Goal: Task Accomplishment & Management: Use online tool/utility

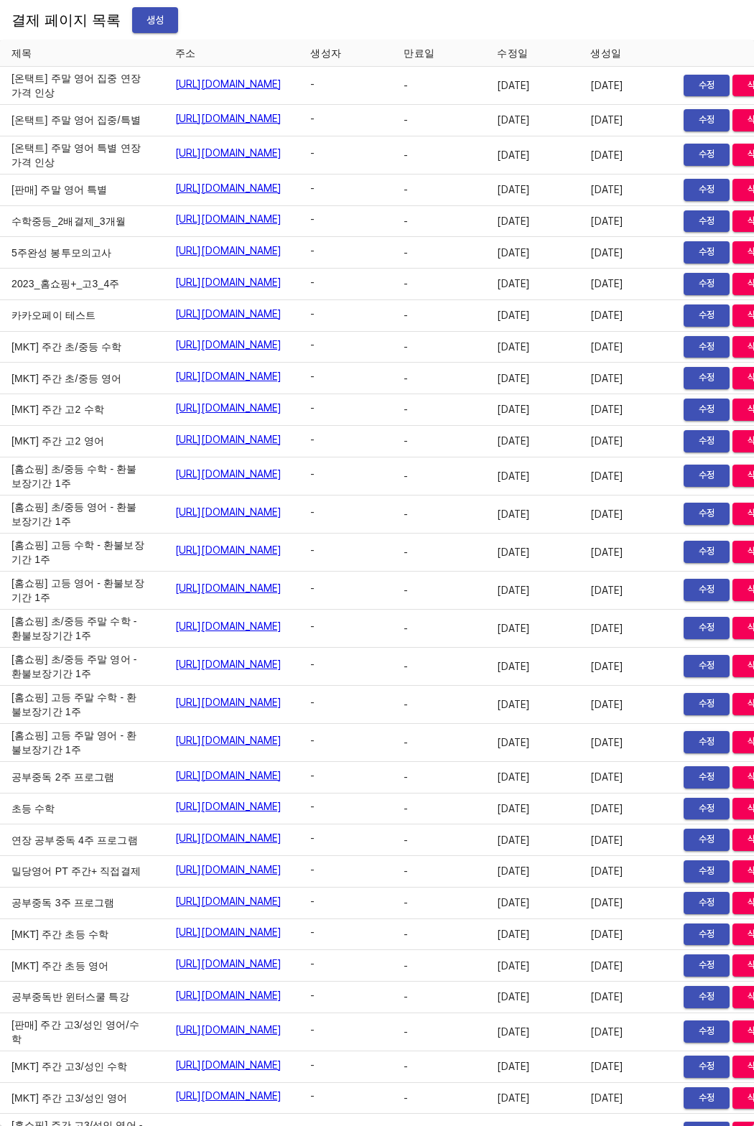
scroll to position [23355, 0]
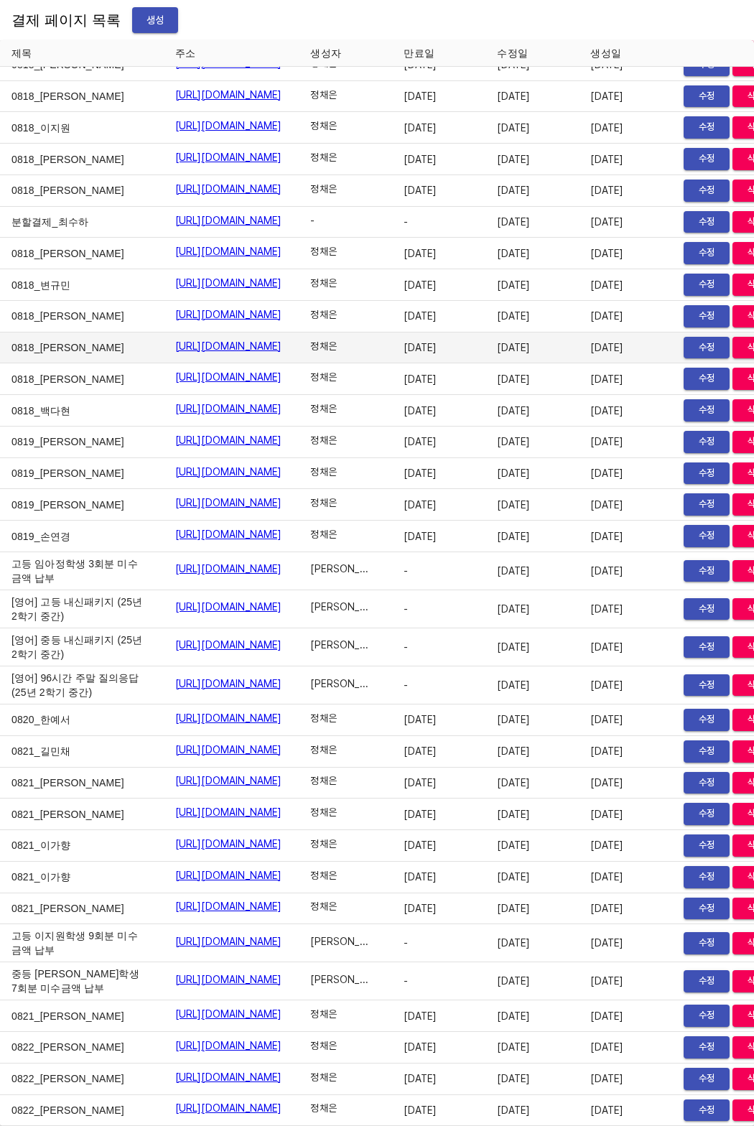
click at [65, 333] on td "0818_[PERSON_NAME]" at bounding box center [82, 349] width 164 height 32
click at [144, 24] on span "생성" at bounding box center [155, 20] width 23 height 18
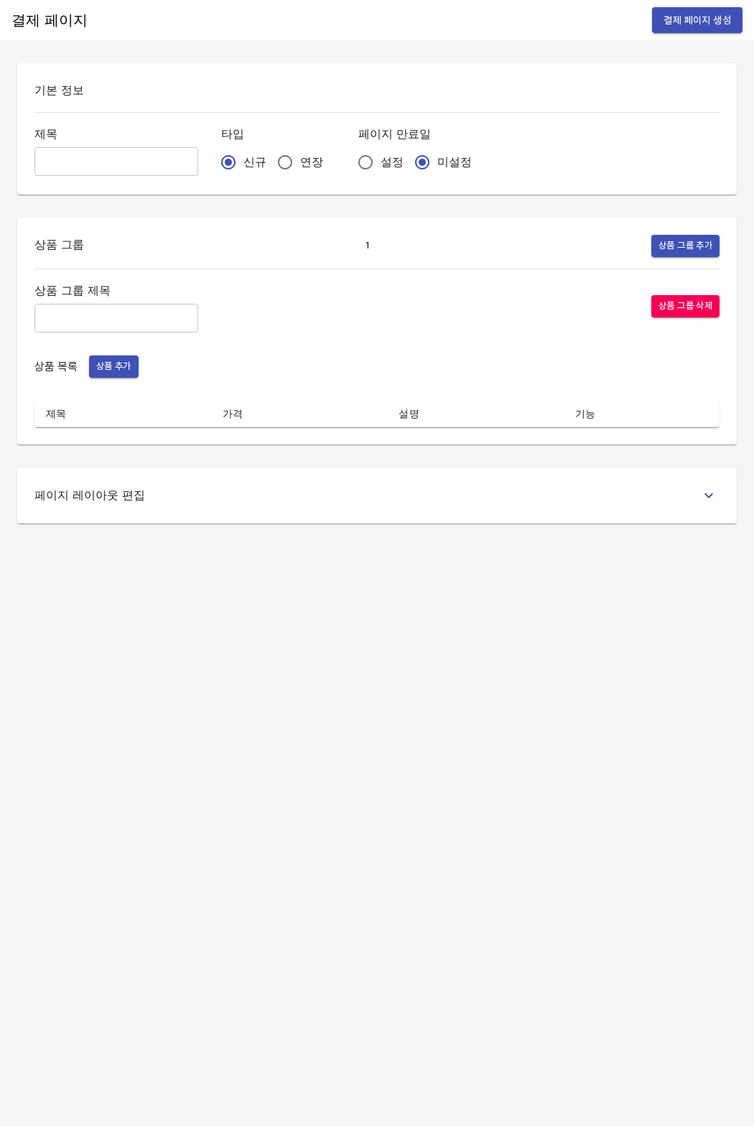
click at [78, 157] on input "text" at bounding box center [116, 161] width 164 height 29
type input "qnsgkfrufwp_"
type input "ㅜ"
type input "0822_분할결제(결제변경)"
click at [270, 165] on input "연장" at bounding box center [285, 162] width 30 height 30
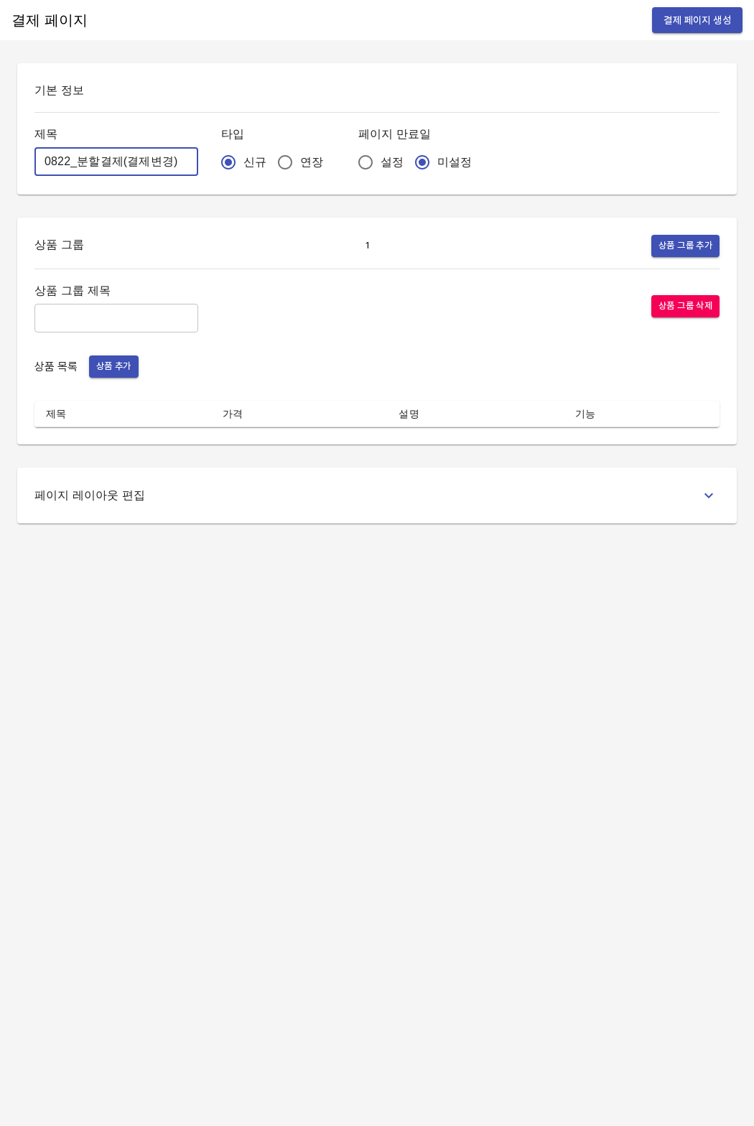
radio input "true"
click at [104, 317] on input "text" at bounding box center [116, 318] width 164 height 29
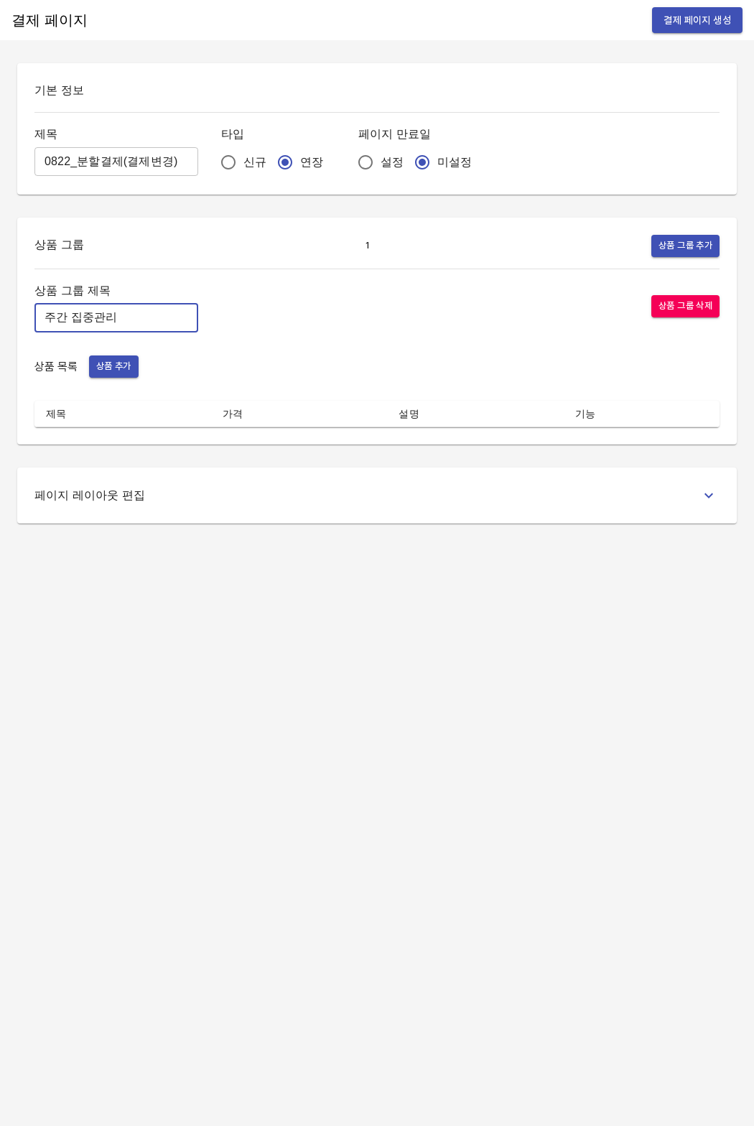
type input "주간 집중관리"
click at [120, 368] on span "상품 추가" at bounding box center [113, 366] width 35 height 17
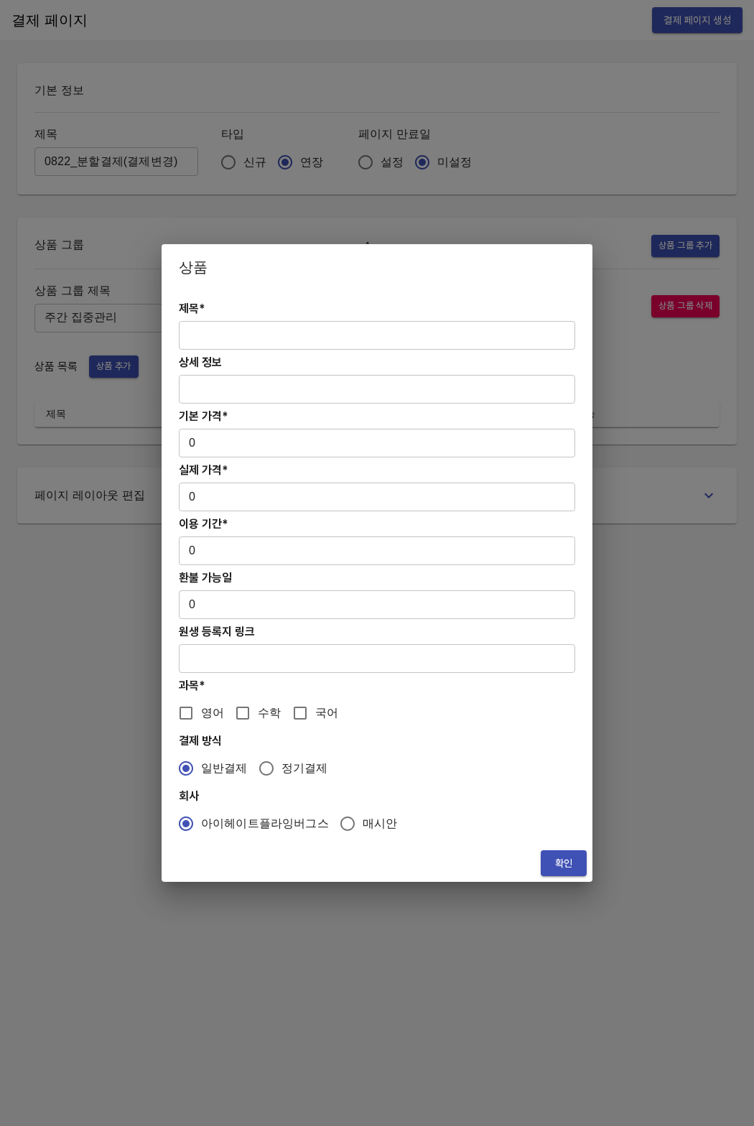
click at [290, 328] on input "text" at bounding box center [377, 335] width 397 height 29
paste input "[분할결제1][연장] 주간 초/중등 영어PT 12주(약 3개월) 집중관리"
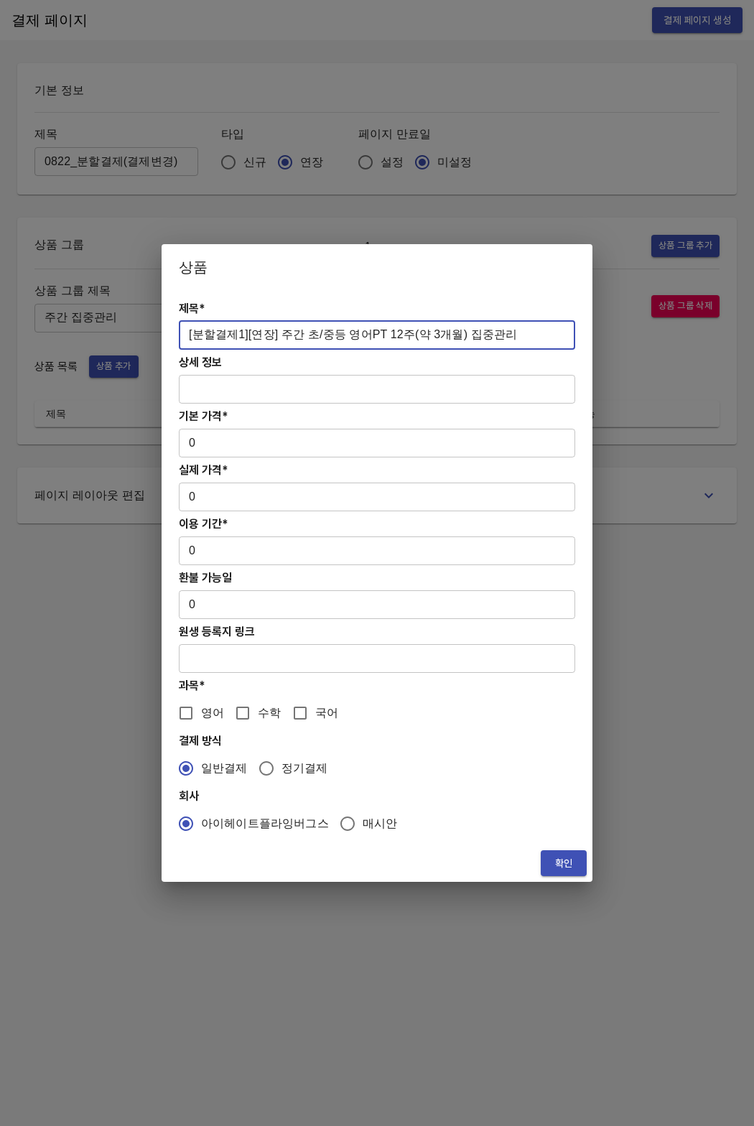
type input "[분할결제1][연장] 주간 초/중등 영어PT 12주(약 3개월) 집중관리"
drag, startPoint x: 488, startPoint y: 337, endPoint x: 175, endPoint y: 334, distance: 313.2
click at [175, 334] on div "제목* [분할결제1][연장] 주간 초/중등 영어PT 12주(약 3개월) 집중관리 ​ 상세 정보 ​ 기본 가격* 0 ​ 실제 가격* 0 ​ 이용…" at bounding box center [377, 567] width 431 height 555
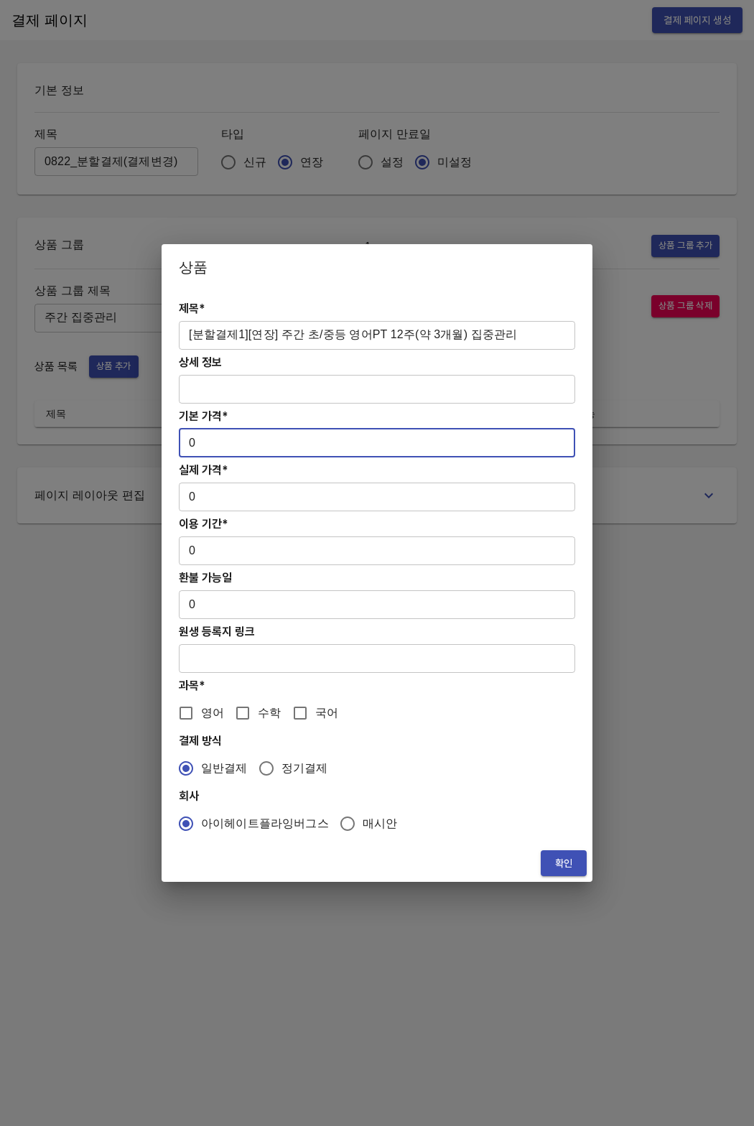
drag, startPoint x: 205, startPoint y: 445, endPoint x: 154, endPoint y: 447, distance: 51.0
click at [154, 447] on div "상품 제목* [분할결제1][연장] 주간 초/중등 영어PT 12주(약 3개월) 집중관리 ​ 상세 정보 ​ 기본 가격* 0 ​ 실제 가격* 0 ​…" at bounding box center [377, 563] width 754 height 1126
paste input "83400"
type input "834000"
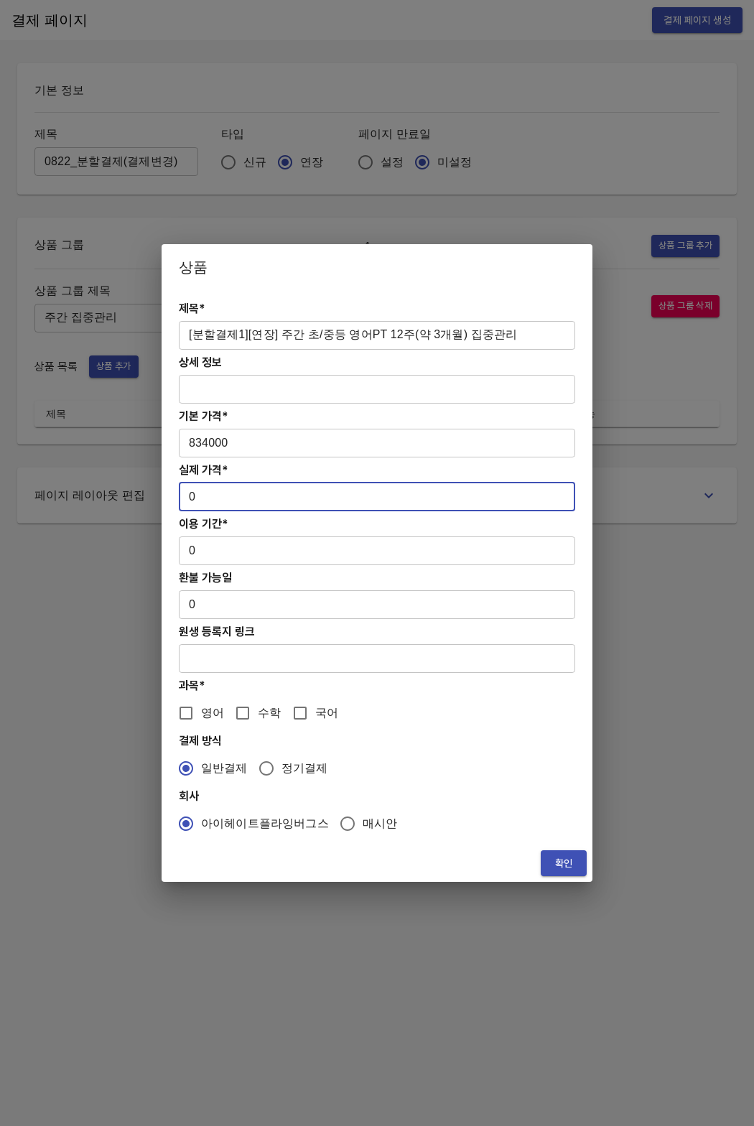
drag, startPoint x: 207, startPoint y: 499, endPoint x: 142, endPoint y: 499, distance: 64.7
click at [142, 499] on div "상품 제목* [분할결제1][연장] 주간 초/중등 영어PT 12주(약 3개월) 집중관리 ​ 상세 정보 ​ 기본 가격* 834000 ​ 실제 가격…" at bounding box center [377, 563] width 754 height 1126
paste input "83400"
type input "834000"
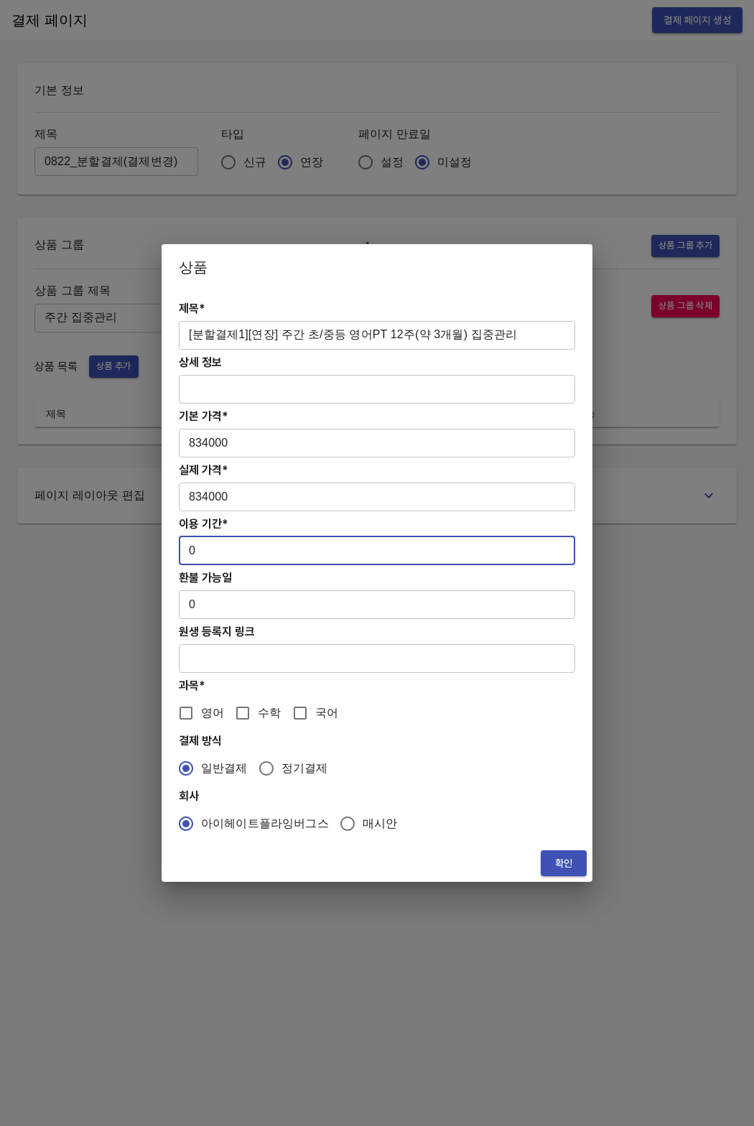
click at [169, 550] on div "제목* [분할결제1][연장] 주간 초/중등 영어PT 12주(약 3개월) 집중관리 ​ 상세 정보 ​ 기본 가격* 834000 ​ 실제 가격* 8…" at bounding box center [377, 567] width 431 height 555
type input "84"
click at [198, 716] on input "영어" at bounding box center [186, 713] width 30 height 30
checkbox input "true"
click at [554, 869] on span "확인" at bounding box center [563, 864] width 23 height 18
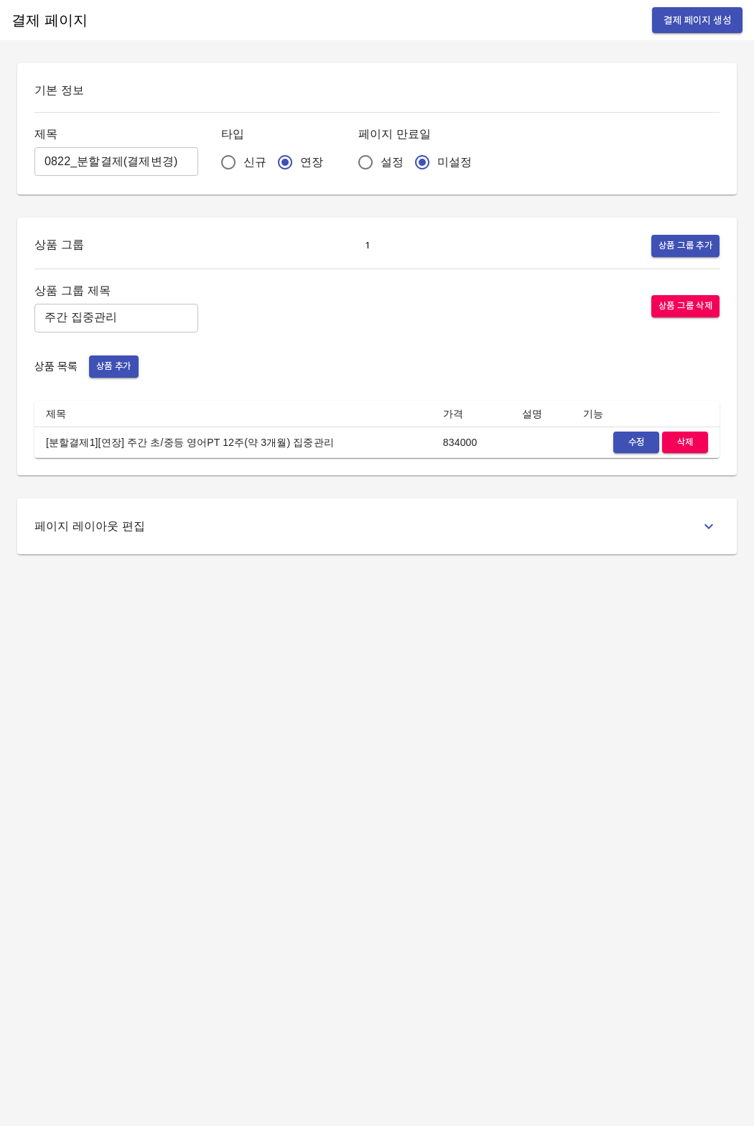
drag, startPoint x: 527, startPoint y: 866, endPoint x: 670, endPoint y: 457, distance: 433.0
click at [527, 856] on div "결제 페이지 결제 페이지 생성 기본 정보 제목 0822_분할결제(결제변경) ​ 타입 신규 연장 페이지 만료일 설정 미설정 상품 그룹 1 상품 …" at bounding box center [377, 563] width 754 height 1126
click at [677, 17] on span "결제 페이지 생성" at bounding box center [698, 20] width 68 height 18
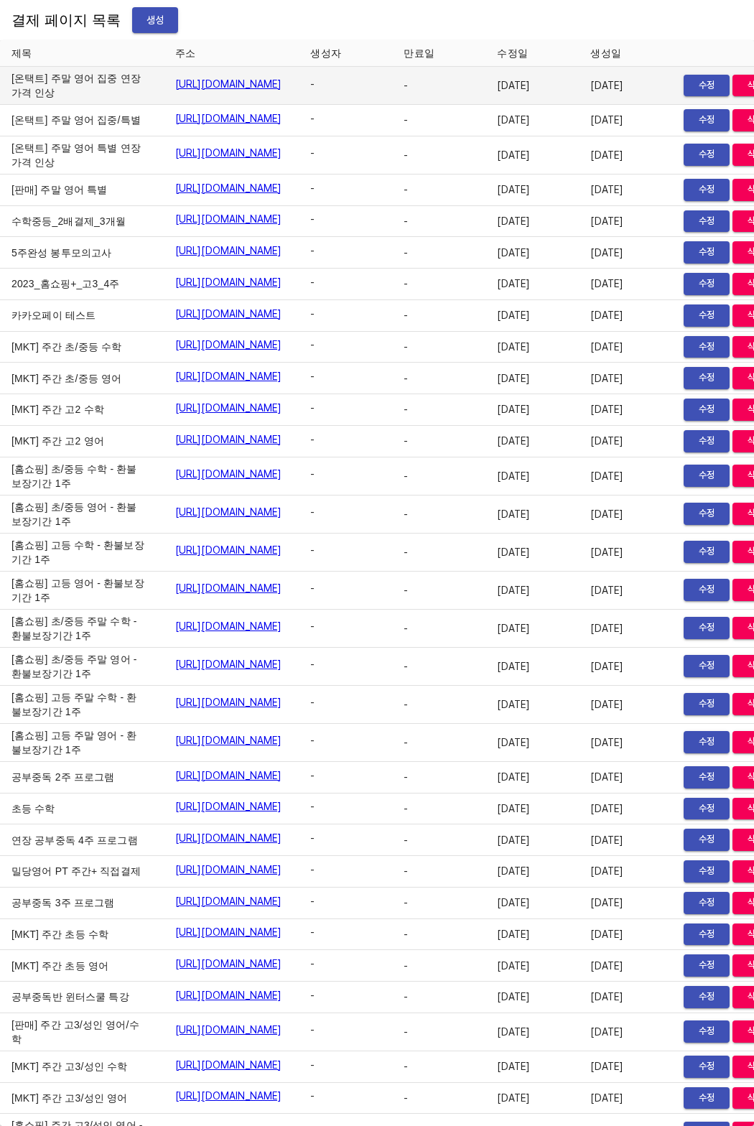
click at [579, 105] on td "2023-10-31" at bounding box center [532, 86] width 93 height 38
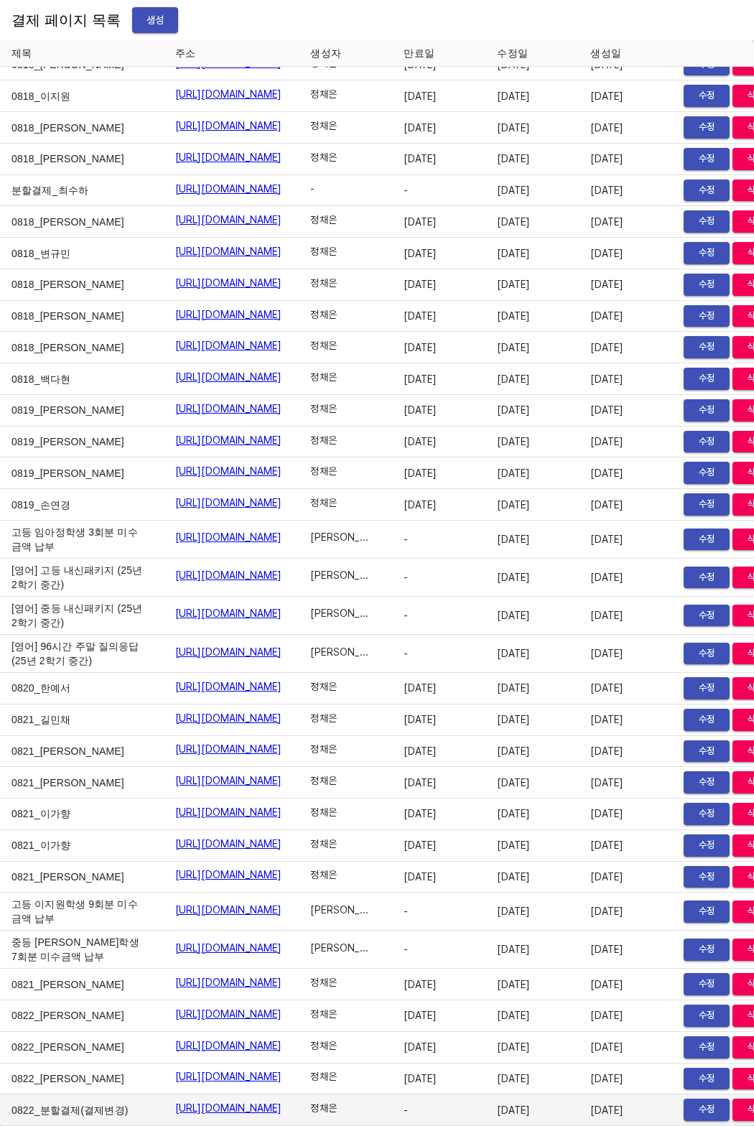
drag, startPoint x: 109, startPoint y: 1091, endPoint x: 356, endPoint y: 1104, distance: 247.5
click at [300, 1104] on td "https://payment.mildang.kr/GYpBuiROuEphwyCRTRDrr" at bounding box center [232, 1111] width 136 height 32
copy link "https://payment.mildang.kr/GYpBuiROuEphwyCRTRDrr"
